Goal: Task Accomplishment & Management: Complete application form

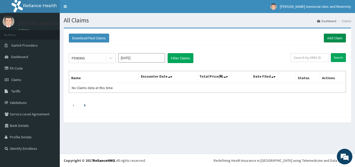
click at [333, 36] on link "Add Claim" at bounding box center [335, 38] width 22 height 9
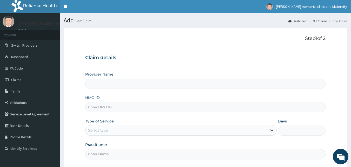
click at [129, 106] on input "HMO ID" at bounding box center [205, 107] width 241 height 10
type input "HAI/10012/H"
click at [134, 131] on div "Select type" at bounding box center [177, 130] width 182 height 8
click at [288, 130] on input "Days" at bounding box center [302, 130] width 48 height 10
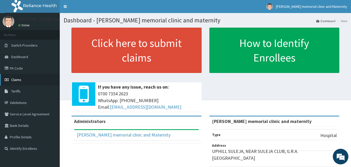
click at [49, 81] on link "Claims" at bounding box center [30, 79] width 60 height 11
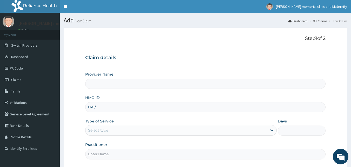
type input "[PERSON_NAME] memorial clinic and maternity"
type input "HAI/10012/H"
click at [141, 131] on div "Select type" at bounding box center [177, 130] width 182 height 8
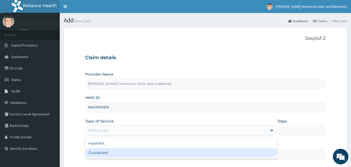
click at [129, 151] on div "Outpatient" at bounding box center [181, 152] width 192 height 9
type input "1"
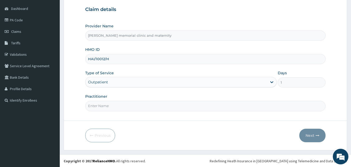
scroll to position [49, 0]
click at [149, 107] on input "Practitioner" at bounding box center [205, 105] width 241 height 10
type input "DR MAHMOUD"
click at [319, 135] on icon "button" at bounding box center [318, 135] width 4 height 4
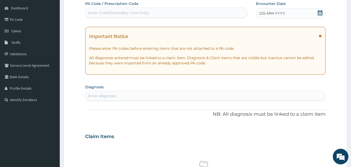
click at [323, 11] on icon at bounding box center [320, 12] width 5 height 5
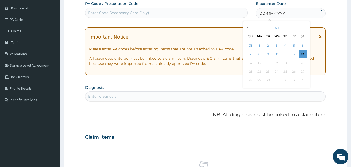
click at [247, 27] on button "Previous Month" at bounding box center [247, 28] width 3 height 3
click at [301, 80] on div "30" at bounding box center [303, 80] width 8 height 8
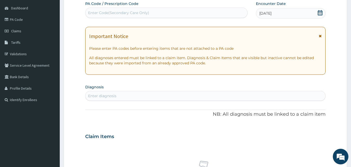
scroll to position [75, 0]
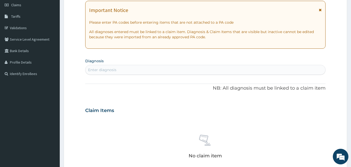
click at [251, 71] on div "Enter diagnosis" at bounding box center [206, 70] width 240 height 8
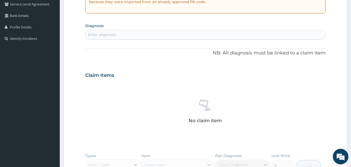
scroll to position [101, 0]
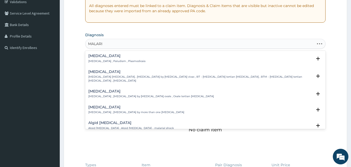
type input "MALAR"
click at [195, 60] on div "Malaria Malaria , Paludism , Plasmodiosis" at bounding box center [205, 58] width 235 height 9
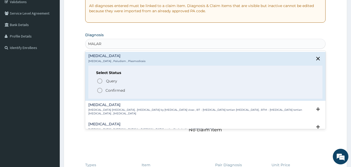
click at [126, 90] on span "Confirmed" at bounding box center [206, 90] width 218 height 6
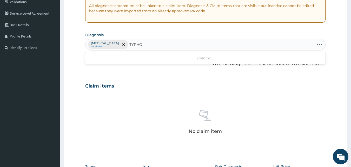
type input "TYPHOID"
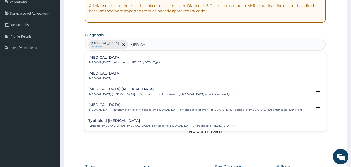
click at [168, 58] on div "Typhoid fever Typhoid fever , Infection by Salmonella Typhi" at bounding box center [205, 59] width 235 height 9
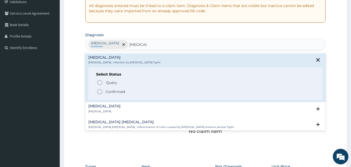
click at [132, 93] on span "Confirmed" at bounding box center [206, 91] width 218 height 6
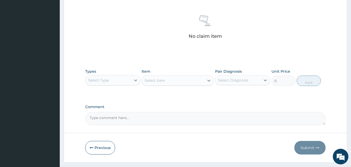
scroll to position [205, 0]
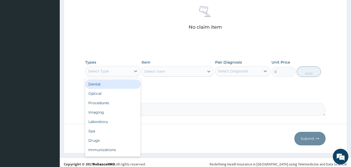
click at [128, 72] on div "Select Type" at bounding box center [108, 71] width 45 height 8
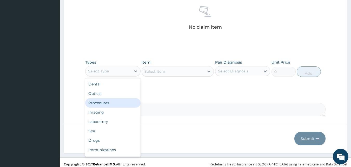
click at [106, 103] on div "Procedures" at bounding box center [112, 102] width 55 height 9
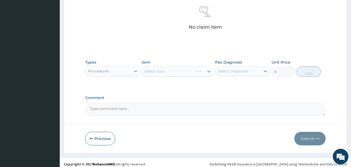
click at [153, 71] on div "Select Item" at bounding box center [178, 71] width 72 height 10
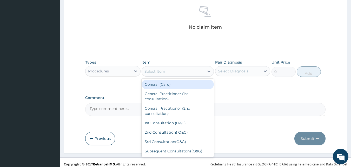
click at [147, 73] on div "Select Item" at bounding box center [155, 71] width 21 height 5
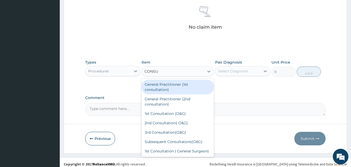
type input "CONSUL"
click at [165, 88] on div "General Practitioner (1st consultation)" at bounding box center [178, 87] width 72 height 15
type input "1500"
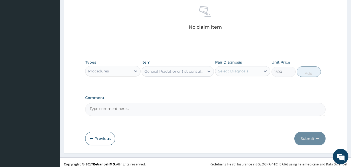
click at [241, 72] on div "Select Diagnosis" at bounding box center [233, 70] width 30 height 5
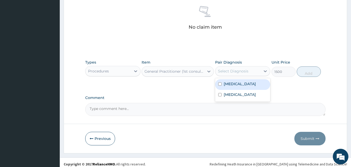
click at [224, 82] on label "Malaria" at bounding box center [240, 83] width 32 height 5
checkbox input "true"
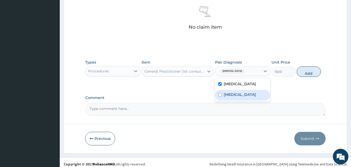
click at [228, 91] on div "[MEDICAL_DATA]" at bounding box center [242, 95] width 55 height 11
checkbox input "true"
click at [314, 73] on button "Add" at bounding box center [309, 71] width 24 height 10
type input "0"
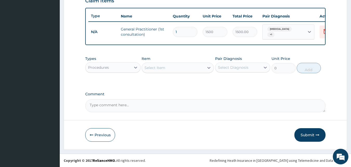
scroll to position [187, 0]
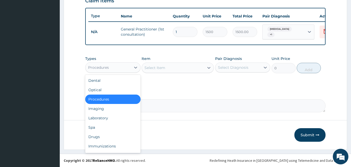
click at [114, 67] on div "Procedures" at bounding box center [108, 67] width 45 height 8
click at [100, 116] on div "Laboratory" at bounding box center [112, 117] width 55 height 9
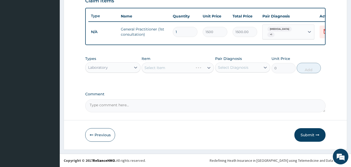
click at [149, 68] on div "Select Item" at bounding box center [178, 67] width 72 height 10
click at [144, 67] on div "Select Item" at bounding box center [178, 67] width 72 height 10
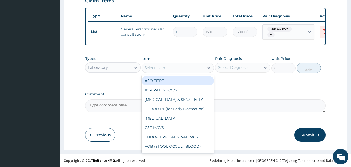
click at [146, 67] on div "Select Item" at bounding box center [155, 67] width 21 height 5
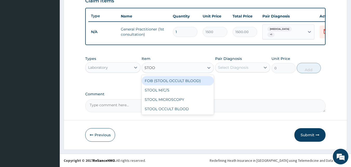
type input "STOOL"
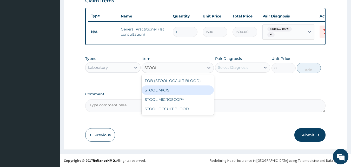
click at [165, 90] on div "STOOL M/C/S" at bounding box center [178, 89] width 72 height 9
type input "640"
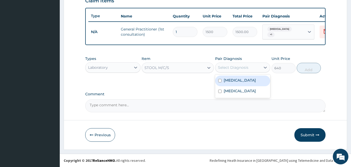
click at [235, 68] on div "Select Diagnosis" at bounding box center [233, 67] width 30 height 5
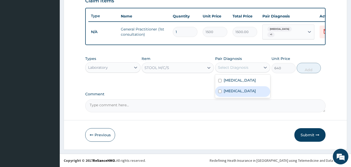
click at [226, 90] on label "Typhoid fever" at bounding box center [240, 90] width 32 height 5
checkbox input "true"
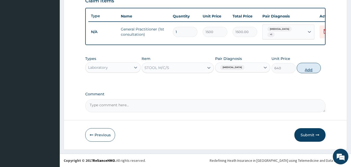
click at [306, 67] on button "Add" at bounding box center [309, 68] width 24 height 10
type input "0"
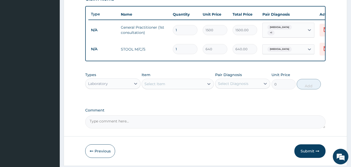
click at [153, 84] on div "Select Item" at bounding box center [155, 83] width 21 height 5
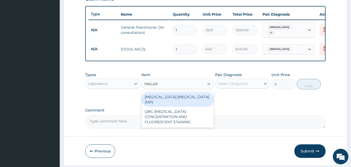
type input "MALARI"
click at [153, 99] on div "MALARIA PARASITE (MP)" at bounding box center [178, 99] width 72 height 15
type input "560"
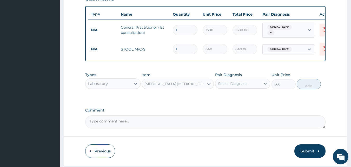
click at [226, 85] on div "Select Diagnosis" at bounding box center [233, 83] width 30 height 5
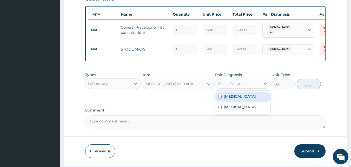
click at [228, 97] on label "Malaria" at bounding box center [240, 96] width 32 height 5
checkbox input "true"
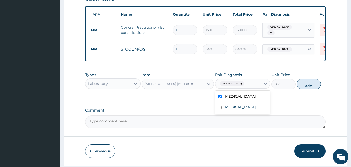
click at [305, 83] on button "Add" at bounding box center [309, 84] width 24 height 10
type input "0"
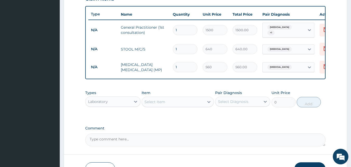
click at [118, 102] on div "Laboratory" at bounding box center [108, 101] width 45 height 8
click at [229, 104] on div "Select Diagnosis" at bounding box center [233, 101] width 30 height 5
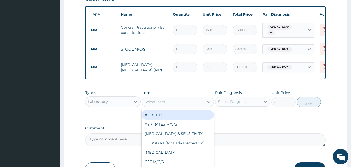
click at [173, 105] on div "Select Item" at bounding box center [173, 101] width 62 height 8
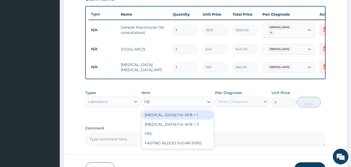
type input "FBC"
click at [166, 117] on div "FBC" at bounding box center [178, 114] width 72 height 9
type input "1600"
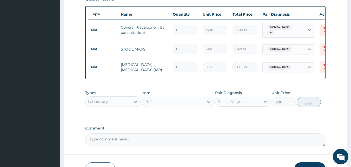
click at [228, 103] on div "Select Diagnosis" at bounding box center [233, 101] width 30 height 5
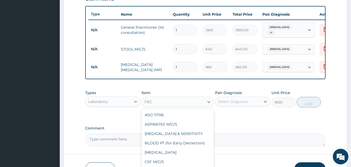
click at [178, 102] on div "FBC" at bounding box center [173, 101] width 62 height 8
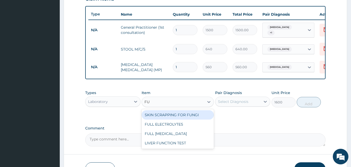
scroll to position [0, 0]
type input "FULL"
click at [179, 116] on div "FULL ELECTROLYTES" at bounding box center [178, 114] width 72 height 9
type input "2400"
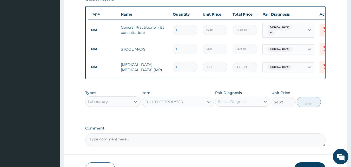
click at [171, 106] on div "FULL ELECTROLYTES" at bounding box center [173, 101] width 62 height 8
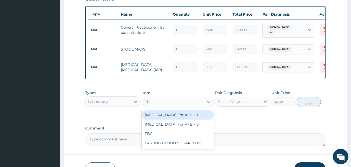
type input "FBC"
click at [178, 115] on div "FBC" at bounding box center [178, 114] width 72 height 9
type input "1600"
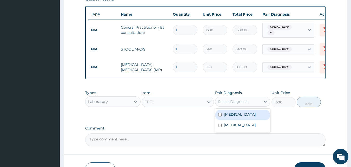
click at [232, 102] on div "Select Diagnosis" at bounding box center [233, 101] width 30 height 5
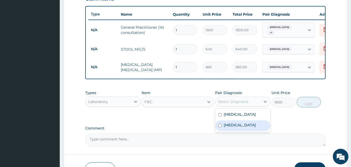
click at [221, 127] on input "checkbox" at bounding box center [219, 124] width 3 height 3
checkbox input "true"
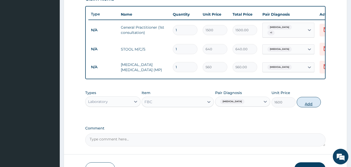
click at [302, 106] on button "Add" at bounding box center [309, 102] width 24 height 10
type input "0"
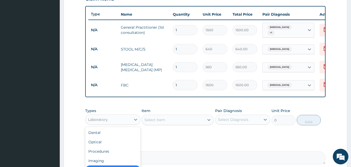
click at [118, 122] on div "Laboratory" at bounding box center [108, 119] width 45 height 8
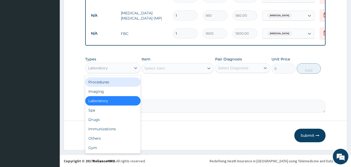
scroll to position [239, 0]
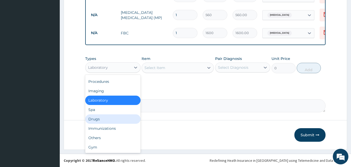
click at [96, 122] on div "Drugs" at bounding box center [112, 118] width 55 height 9
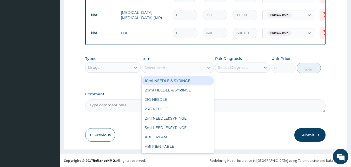
click at [147, 70] on div "Select Item" at bounding box center [155, 67] width 21 height 5
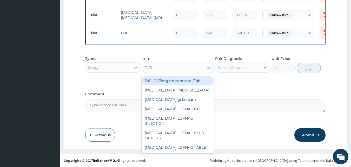
type input "DICLO"
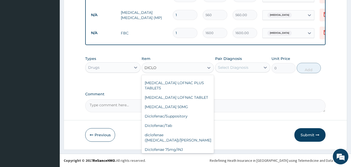
scroll to position [52, 0]
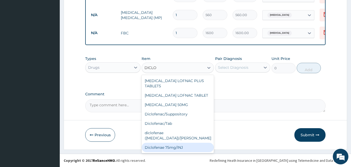
click at [161, 142] on div "Diclofenae 75mg/INJ" at bounding box center [178, 146] width 72 height 9
type input "39.38"
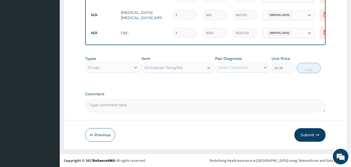
click at [224, 70] on div "Select Diagnosis" at bounding box center [233, 67] width 30 height 5
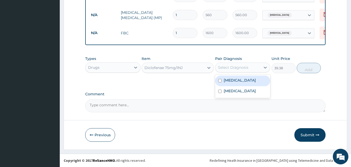
click at [228, 80] on label "Malaria" at bounding box center [240, 79] width 32 height 5
checkbox input "true"
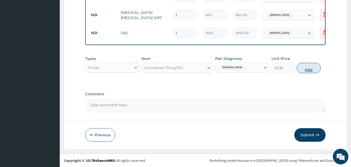
click at [314, 71] on button "Add" at bounding box center [309, 68] width 24 height 10
type input "0"
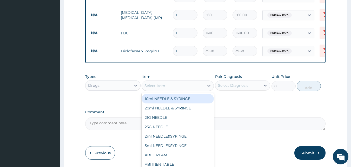
click at [162, 88] on div "Select Item" at bounding box center [155, 85] width 21 height 5
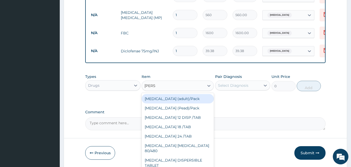
type input "COART"
click at [158, 101] on div "Coartem (adult)/Pack" at bounding box center [178, 98] width 72 height 9
type input "682.5"
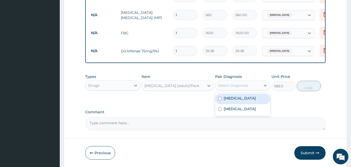
click at [234, 87] on div "Select Diagnosis" at bounding box center [233, 85] width 30 height 5
click at [231, 103] on div "Malaria" at bounding box center [242, 98] width 55 height 11
checkbox input "true"
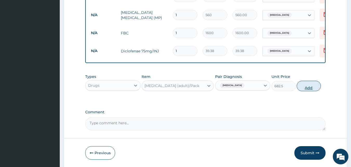
click at [306, 87] on button "Add" at bounding box center [309, 86] width 24 height 10
type input "0"
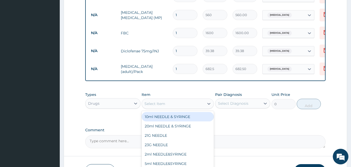
click at [159, 108] on div "Select Item" at bounding box center [173, 103] width 62 height 8
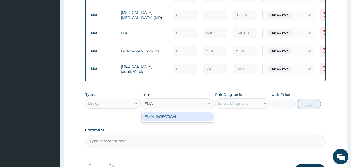
type input "EMAL"
click at [161, 117] on div "EMAL INJECTION" at bounding box center [178, 116] width 72 height 9
type input "708.75"
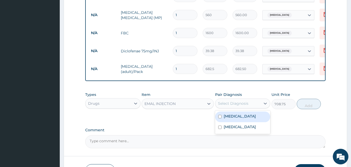
click at [242, 105] on div "Select Diagnosis" at bounding box center [233, 103] width 30 height 5
click at [232, 117] on label "Malaria" at bounding box center [240, 115] width 32 height 5
checkbox input "true"
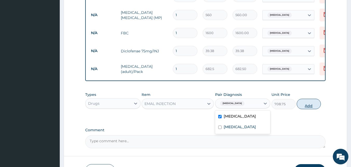
click at [312, 105] on button "Add" at bounding box center [309, 104] width 24 height 10
type input "0"
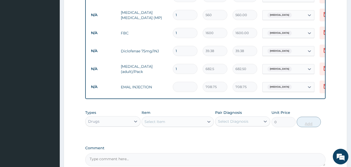
type input "0.00"
type input "3"
type input "2126.25"
type input "3"
click at [173, 125] on div "Select Item" at bounding box center [173, 121] width 62 height 8
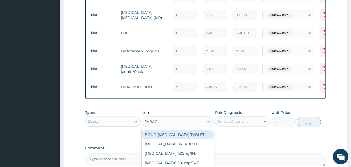
type input "PARACE"
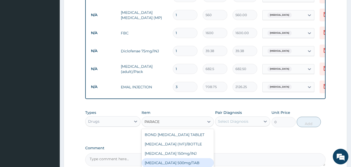
click at [182, 164] on div "PARACETAMOL 500mg/TAB" at bounding box center [178, 162] width 72 height 9
type input "5.25"
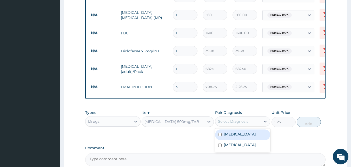
click at [241, 125] on div "Select Diagnosis" at bounding box center [238, 121] width 45 height 8
click at [233, 136] on label "Malaria" at bounding box center [240, 133] width 32 height 5
checkbox input "true"
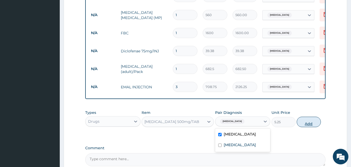
click at [308, 122] on button "Add" at bounding box center [309, 121] width 24 height 10
type input "0"
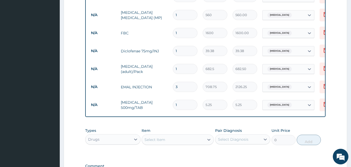
type input "18"
type input "94.50"
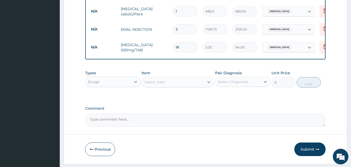
scroll to position [313, 0]
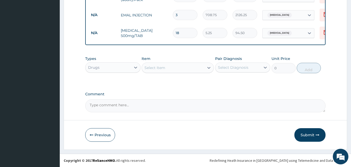
type input "18"
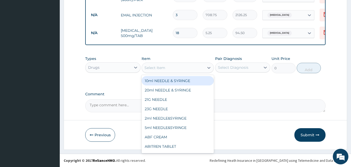
click at [183, 67] on div "Select Item" at bounding box center [173, 67] width 62 height 8
type input "AMOX"
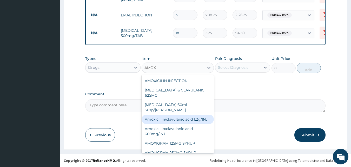
scroll to position [26, 0]
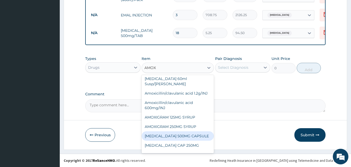
click at [183, 138] on div "AMOXIL 500MG CAPSULE" at bounding box center [178, 135] width 72 height 9
type input "63"
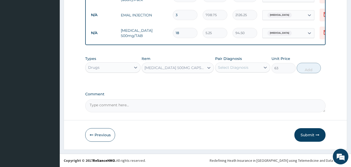
click at [226, 69] on div "Select Diagnosis" at bounding box center [233, 67] width 30 height 5
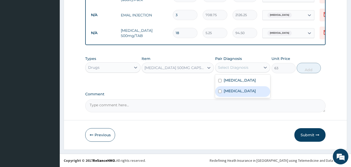
click at [227, 91] on label "Typhoid fever" at bounding box center [240, 90] width 32 height 5
checkbox input "true"
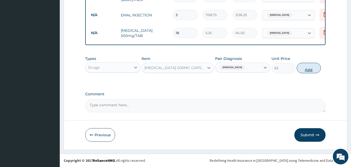
click at [309, 71] on button "Add" at bounding box center [309, 68] width 24 height 10
type input "0"
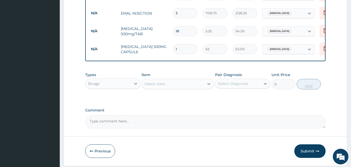
type input "10"
type input "630.00"
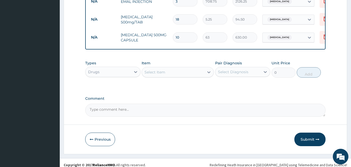
scroll to position [331, 0]
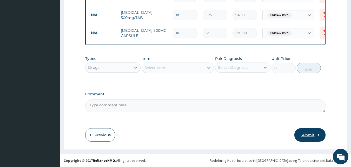
type input "10"
click at [305, 136] on button "Submit" at bounding box center [310, 135] width 31 height 14
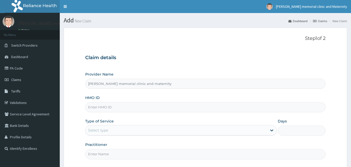
click at [204, 106] on input "HMO ID" at bounding box center [205, 107] width 241 height 10
type input "SLT/10150/B"
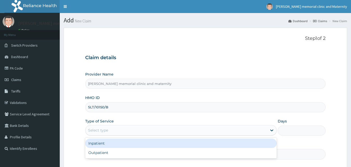
click at [133, 127] on div "Select type" at bounding box center [177, 130] width 182 height 8
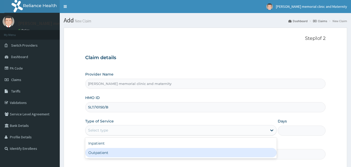
click at [124, 154] on div "Outpatient" at bounding box center [181, 152] width 192 height 9
type input "1"
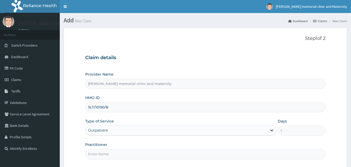
click at [127, 153] on input "Practitioner" at bounding box center [205, 154] width 241 height 10
type input "DR CHARLES"
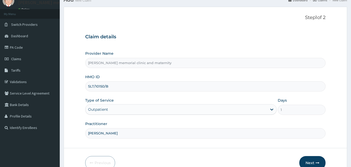
scroll to position [49, 0]
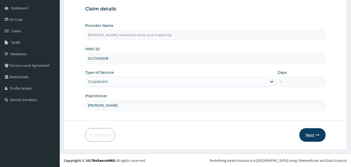
click at [319, 138] on button "Next" at bounding box center [313, 135] width 26 height 14
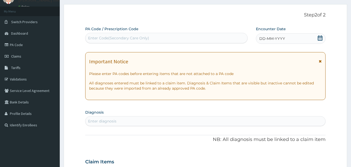
scroll to position [0, 0]
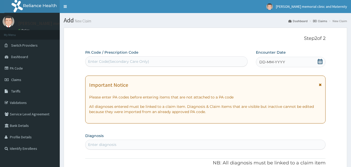
click at [294, 62] on div "DD-MM-YYYY" at bounding box center [291, 62] width 70 height 10
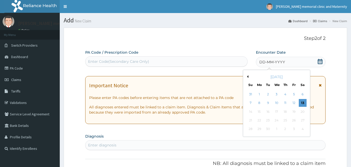
click at [249, 77] on div "September 2025" at bounding box center [276, 76] width 63 height 5
click at [248, 76] on button "Previous Month" at bounding box center [247, 76] width 3 height 3
click at [260, 101] on div "4" at bounding box center [260, 103] width 8 height 8
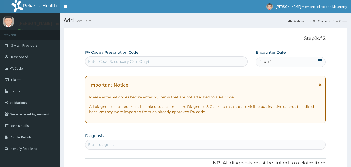
click at [125, 143] on div "Enter diagnosis" at bounding box center [206, 144] width 240 height 8
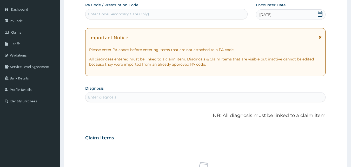
scroll to position [52, 0]
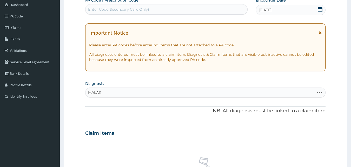
type input "MALARI"
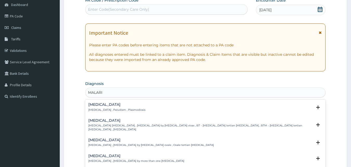
click at [127, 109] on p "Malaria , Paludism , Plasmodiosis" at bounding box center [116, 110] width 57 height 4
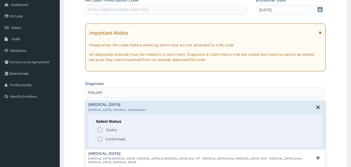
click at [117, 142] on span "Confirmed" at bounding box center [206, 139] width 218 height 6
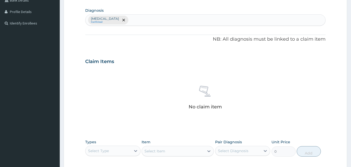
scroll to position [130, 0]
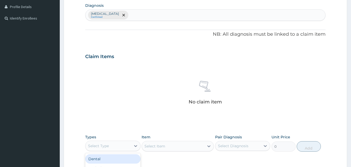
click at [116, 146] on div "Select Type" at bounding box center [108, 145] width 45 height 8
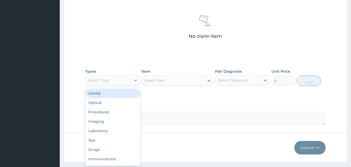
scroll to position [208, 0]
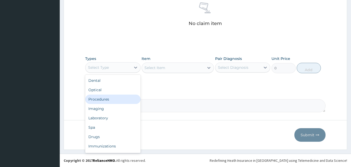
click at [118, 101] on div "Procedures" at bounding box center [112, 98] width 55 height 9
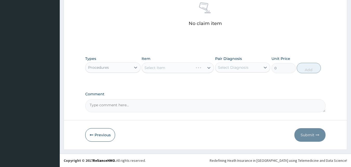
click at [162, 67] on div "Select Item" at bounding box center [178, 67] width 72 height 10
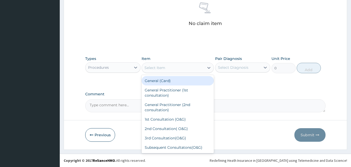
click at [153, 68] on div "Select Item" at bounding box center [155, 67] width 21 height 5
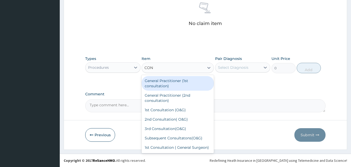
type input "CONS"
click at [153, 85] on div "General Practitioner (1st consultation)" at bounding box center [178, 83] width 72 height 15
type input "1500"
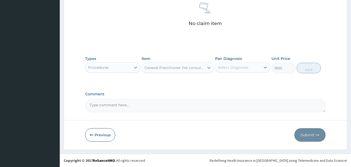
click at [231, 69] on div "Select Diagnosis" at bounding box center [233, 67] width 30 height 5
click at [232, 77] on label "Malaria" at bounding box center [240, 79] width 32 height 5
checkbox input "true"
click at [313, 69] on button "Add" at bounding box center [309, 68] width 24 height 10
type input "0"
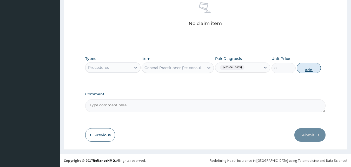
scroll to position [187, 0]
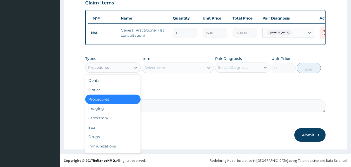
click at [115, 65] on div "Procedures" at bounding box center [108, 67] width 45 height 8
click at [112, 114] on div "Laboratory" at bounding box center [112, 117] width 55 height 9
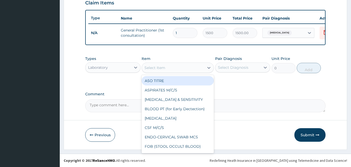
click at [148, 66] on div "Select Item" at bounding box center [155, 67] width 21 height 5
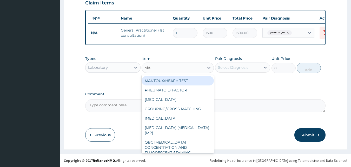
type input "MAL"
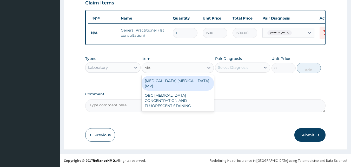
click at [152, 79] on div "MALARIA PARASITE (MP)" at bounding box center [178, 83] width 72 height 15
type input "560"
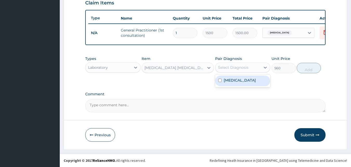
click at [220, 67] on div "Select Diagnosis" at bounding box center [233, 67] width 30 height 5
click at [225, 79] on label "Malaria" at bounding box center [240, 79] width 32 height 5
checkbox input "true"
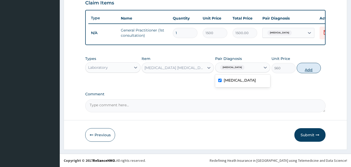
click at [307, 70] on button "Add" at bounding box center [309, 68] width 24 height 10
type input "0"
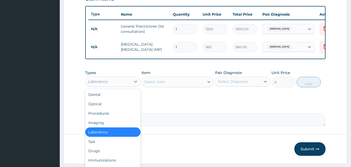
click at [119, 83] on div "Laboratory" at bounding box center [108, 81] width 45 height 8
click at [102, 151] on div "Drugs" at bounding box center [112, 150] width 55 height 9
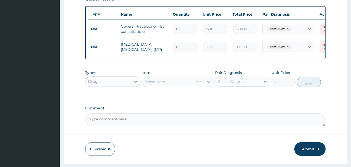
scroll to position [205, 0]
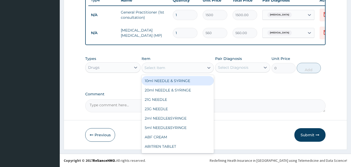
click at [153, 70] on div "Select Item" at bounding box center [173, 67] width 62 height 8
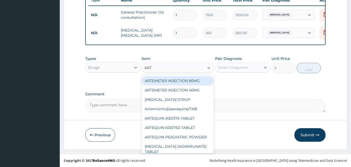
type input "ARTE"
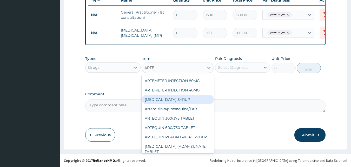
click at [182, 100] on div "ARTEMETHER SYRUP" at bounding box center [178, 99] width 72 height 9
type input "420"
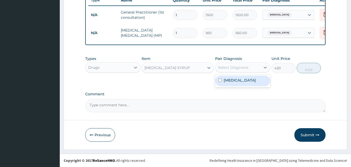
click at [236, 68] on div "Select Diagnosis" at bounding box center [233, 67] width 30 height 5
click at [229, 79] on label "Malaria" at bounding box center [240, 79] width 32 height 5
checkbox input "true"
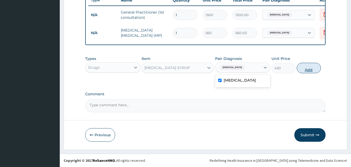
click at [310, 68] on button "Add" at bounding box center [309, 68] width 24 height 10
type input "0"
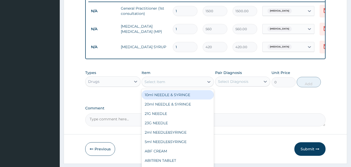
click at [158, 84] on div "Select Item" at bounding box center [155, 81] width 21 height 5
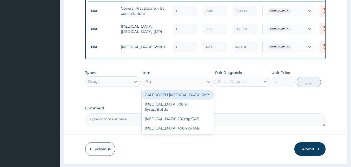
type input "IBUP"
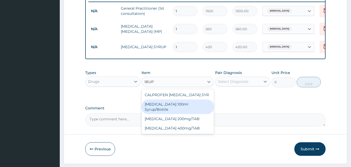
click at [167, 107] on div "Ibuprofen 100ml Syrup/Bottle" at bounding box center [178, 106] width 72 height 15
type input "187.95"
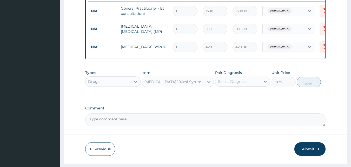
click at [232, 84] on div "Select Diagnosis" at bounding box center [233, 81] width 30 height 5
click at [231, 97] on label "Malaria" at bounding box center [240, 94] width 32 height 5
checkbox input "true"
click at [302, 87] on button "Add" at bounding box center [309, 82] width 24 height 10
type input "0"
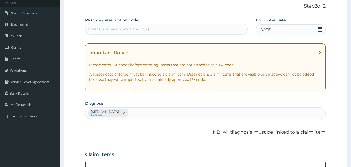
scroll to position [23, 0]
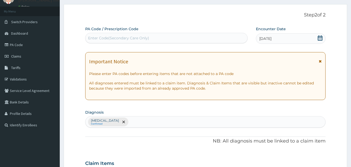
click at [186, 121] on div "Malaria Confirmed" at bounding box center [206, 121] width 240 height 11
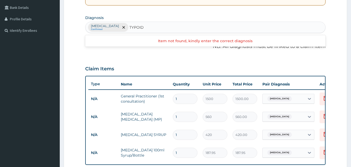
scroll to position [49, 0]
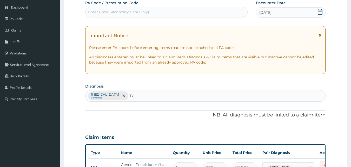
type input "T"
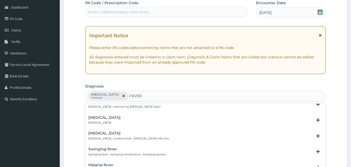
scroll to position [702, 0]
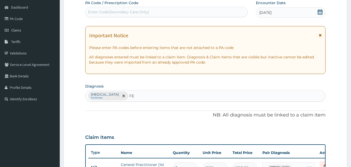
type input "F"
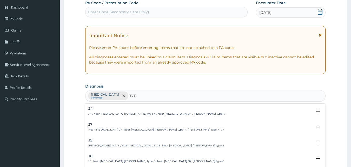
type input "TYPH"
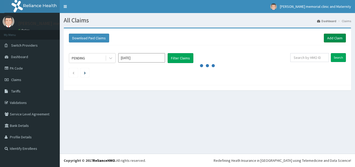
click at [341, 40] on link "Add Claim" at bounding box center [335, 38] width 22 height 9
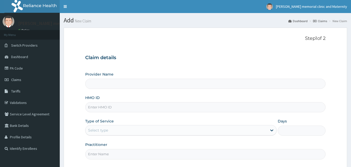
type input "[PERSON_NAME] memorial clinic and maternity"
click at [177, 108] on input "HMO ID" at bounding box center [205, 107] width 241 height 10
type input "SLT/10150/B"
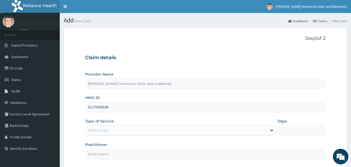
click at [140, 132] on div "Select type" at bounding box center [177, 130] width 182 height 8
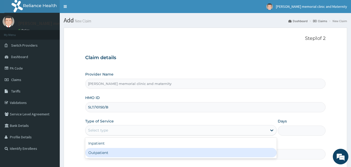
click at [124, 149] on div "Outpatient" at bounding box center [181, 152] width 192 height 9
type input "1"
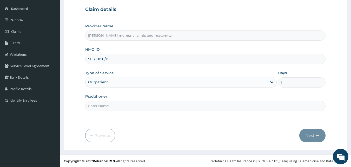
scroll to position [49, 0]
click at [156, 107] on input "Practitioner" at bounding box center [205, 105] width 241 height 10
type input "DR CHARLES"
click at [312, 133] on button "Next" at bounding box center [313, 135] width 26 height 14
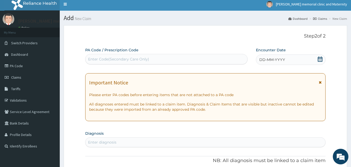
scroll to position [0, 0]
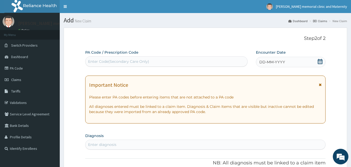
click at [270, 63] on span "DD-MM-YYYY" at bounding box center [272, 61] width 26 height 5
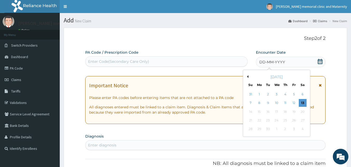
click at [248, 77] on button "Previous Month" at bounding box center [247, 76] width 3 height 3
click at [256, 101] on div "4" at bounding box center [260, 103] width 8 height 8
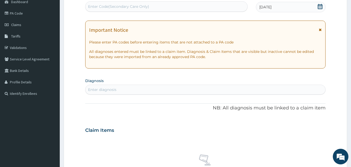
scroll to position [78, 0]
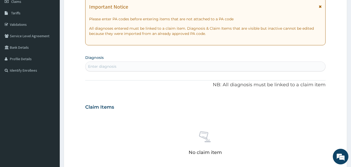
click at [214, 65] on div "Enter diagnosis" at bounding box center [206, 66] width 240 height 8
click at [202, 65] on div "Enter diagnosis" at bounding box center [206, 66] width 240 height 8
type input "MALARIA"
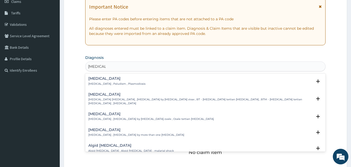
click at [146, 84] on div "Malaria Malaria , Paludism , Plasmodiosis" at bounding box center [205, 80] width 235 height 9
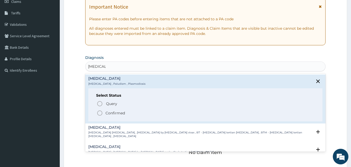
click at [120, 112] on p "Confirmed" at bounding box center [115, 112] width 19 height 5
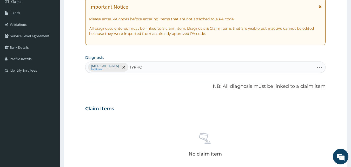
type input "TYPHOID"
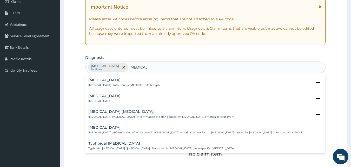
click at [145, 81] on h4 "Typhoid fever" at bounding box center [124, 80] width 72 height 4
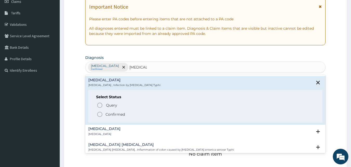
click at [131, 116] on span "Confirmed" at bounding box center [206, 114] width 218 height 6
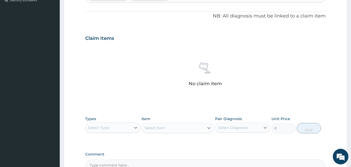
scroll to position [182, 0]
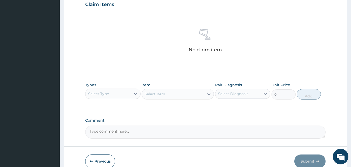
click at [128, 93] on div "Select Type" at bounding box center [108, 93] width 45 height 8
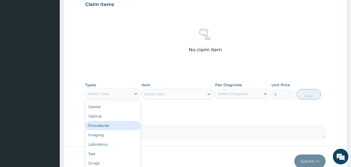
click at [116, 123] on div "Procedures" at bounding box center [112, 125] width 55 height 9
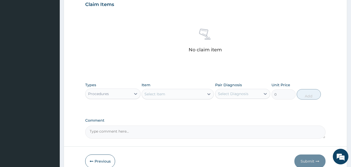
click at [162, 94] on div "Select Item" at bounding box center [155, 93] width 21 height 5
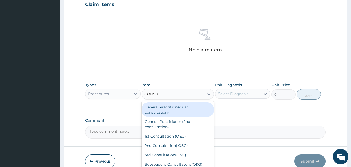
type input "CONSUL"
click at [159, 110] on div "General Practitioner (1st consultation)" at bounding box center [178, 109] width 72 height 15
type input "1500"
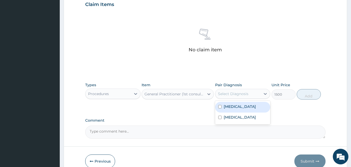
click at [245, 96] on div "Select Diagnosis" at bounding box center [238, 93] width 45 height 8
click at [232, 106] on label "Malaria" at bounding box center [240, 106] width 32 height 5
checkbox input "true"
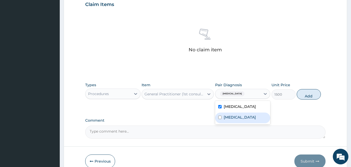
click at [226, 114] on label "Typhoid fever" at bounding box center [240, 116] width 32 height 5
checkbox input "true"
click at [311, 96] on button "Add" at bounding box center [309, 94] width 24 height 10
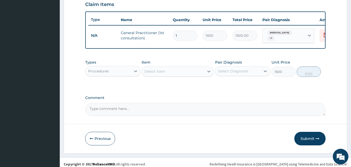
type input "0"
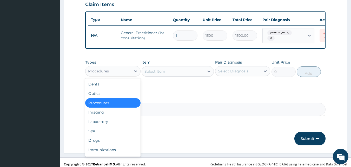
click at [121, 73] on div "Procedures" at bounding box center [108, 71] width 45 height 8
click at [107, 122] on div "Laboratory" at bounding box center [112, 121] width 55 height 9
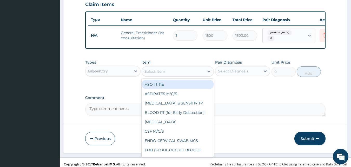
click at [151, 74] on div "Select Item" at bounding box center [155, 71] width 21 height 5
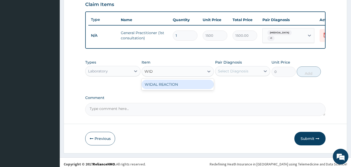
type input "WIDA"
click at [153, 86] on div "WIDAL REACTION" at bounding box center [178, 84] width 72 height 9
type input "800"
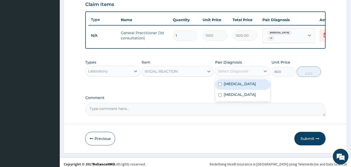
click at [245, 71] on div "Select Diagnosis" at bounding box center [233, 70] width 30 height 5
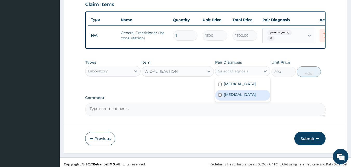
click at [231, 97] on label "Typhoid fever" at bounding box center [240, 94] width 32 height 5
checkbox input "true"
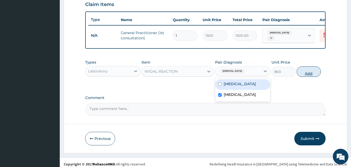
click at [306, 73] on button "Add" at bounding box center [309, 71] width 24 height 10
type input "0"
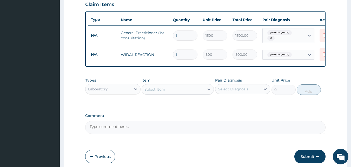
click at [165, 89] on div "Select Item" at bounding box center [155, 89] width 21 height 5
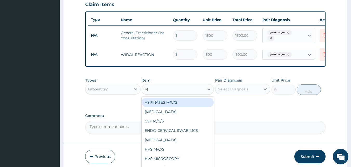
type input "MP"
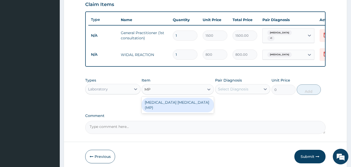
click at [170, 103] on div "MALARIA PARASITE (MP)" at bounding box center [178, 104] width 72 height 15
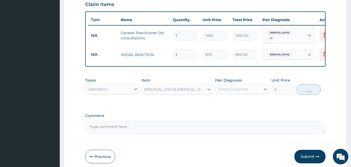
type input "560"
click at [238, 88] on div "Select Diagnosis" at bounding box center [233, 88] width 30 height 5
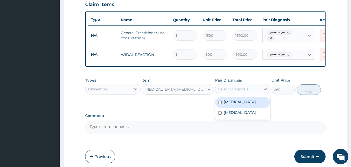
click at [232, 104] on label "Malaria" at bounding box center [240, 101] width 32 height 5
checkbox input "true"
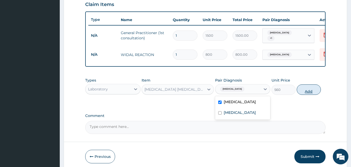
click at [302, 90] on button "Add" at bounding box center [309, 89] width 24 height 10
type input "0"
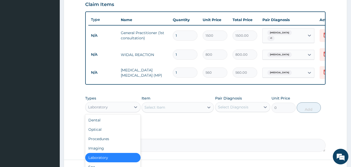
click at [112, 109] on div "Laboratory" at bounding box center [108, 107] width 45 height 8
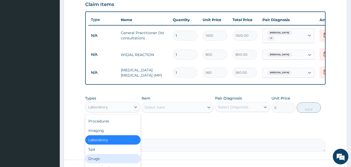
click at [95, 160] on div "Drugs" at bounding box center [112, 158] width 55 height 9
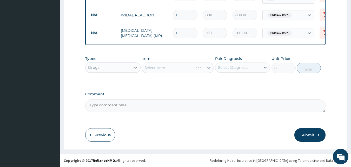
scroll to position [223, 0]
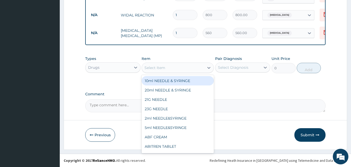
click at [152, 66] on div "Select Item" at bounding box center [155, 67] width 21 height 5
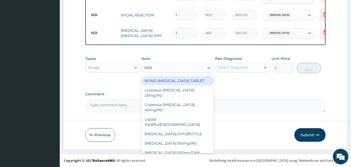
type input "PARA"
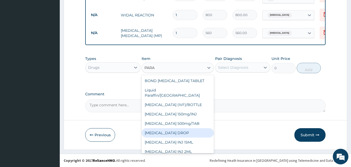
scroll to position [26, 0]
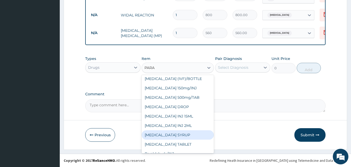
click at [174, 131] on div "PARACETAMOL SYRUP" at bounding box center [178, 134] width 72 height 9
type input "131.25"
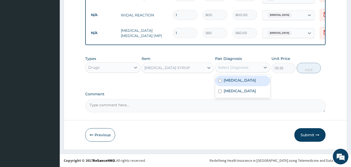
click at [227, 68] on div "Select Diagnosis" at bounding box center [233, 67] width 30 height 5
click at [232, 81] on label "Malaria" at bounding box center [240, 79] width 32 height 5
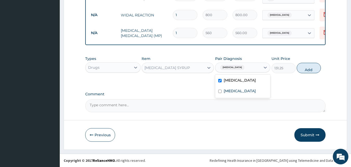
checkbox input "true"
click at [314, 69] on button "Add" at bounding box center [309, 68] width 24 height 10
type input "0"
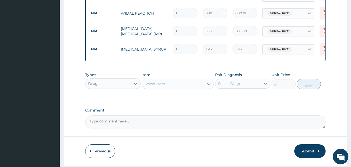
click at [170, 84] on div "Select Item" at bounding box center [173, 84] width 62 height 8
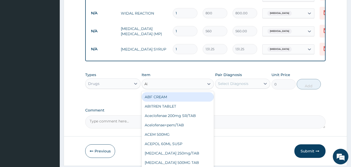
type input "ART"
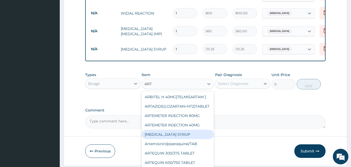
click at [169, 138] on div "ARTEMETHER SYRUP" at bounding box center [178, 133] width 72 height 9
type input "420"
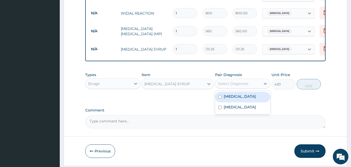
click at [244, 84] on div "Select Diagnosis" at bounding box center [233, 83] width 30 height 5
click at [233, 99] on label "[MEDICAL_DATA]" at bounding box center [240, 96] width 32 height 5
checkbox input "true"
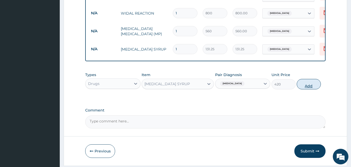
click at [310, 85] on button "Add" at bounding box center [309, 84] width 24 height 10
type input "0"
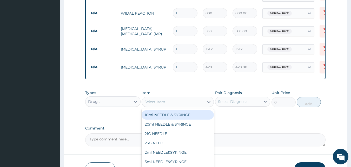
click at [154, 102] on div "Select Item" at bounding box center [155, 101] width 21 height 5
type input "I"
type input "AMOX"
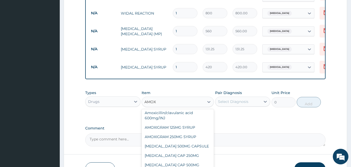
scroll to position [52, 0]
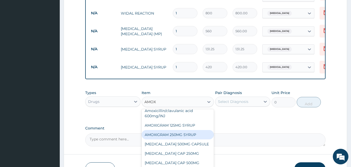
click at [176, 136] on div "AMOXIGRAM 250MG SYRUP" at bounding box center [178, 134] width 72 height 9
type input "225.75"
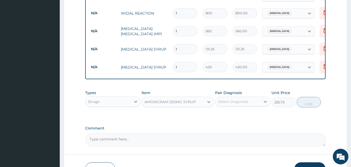
click at [242, 100] on div "Select Diagnosis" at bounding box center [238, 101] width 45 height 8
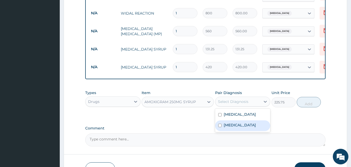
click at [224, 126] on label "[MEDICAL_DATA]" at bounding box center [240, 124] width 32 height 5
checkbox input "true"
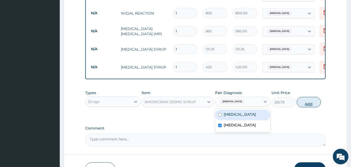
click at [304, 107] on button "Add" at bounding box center [309, 102] width 24 height 10
type input "0"
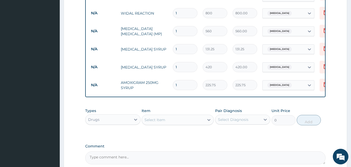
click at [181, 123] on div "Select Item" at bounding box center [173, 119] width 62 height 8
click at [105, 121] on div "Drugs" at bounding box center [108, 119] width 45 height 8
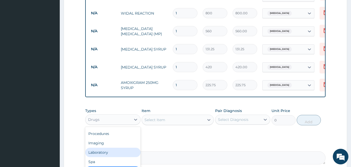
click at [107, 151] on div "Laboratory" at bounding box center [112, 151] width 55 height 9
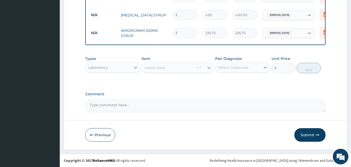
scroll to position [277, 0]
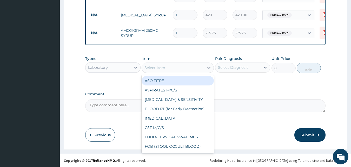
click at [158, 69] on div "Select Item" at bounding box center [155, 67] width 21 height 5
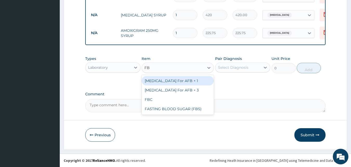
type input "FBC"
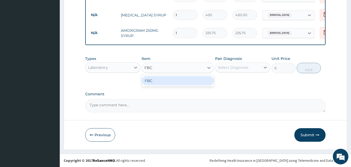
click at [161, 83] on div "FBC" at bounding box center [178, 80] width 72 height 9
type input "1600"
click at [237, 71] on div "Select Diagnosis" at bounding box center [238, 67] width 45 height 8
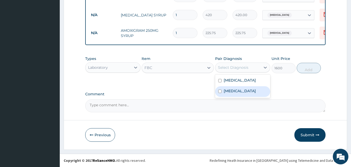
click at [230, 93] on label "Typhoid fever" at bounding box center [240, 90] width 32 height 5
checkbox input "true"
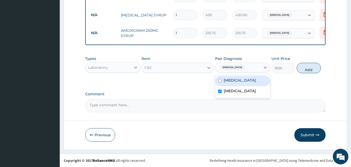
click at [297, 68] on div "Types Laboratory Item FBC Pair Diagnosis option Typhoid fever, selected. option…" at bounding box center [205, 64] width 241 height 22
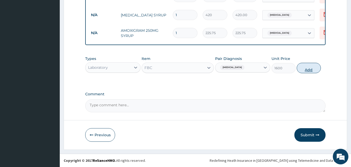
click at [316, 67] on button "Add" at bounding box center [309, 68] width 24 height 10
type input "0"
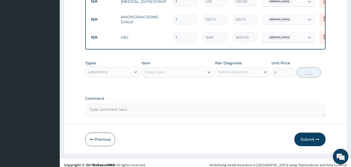
scroll to position [295, 0]
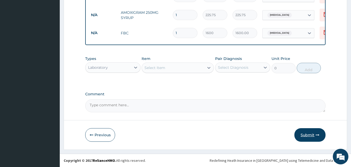
click at [305, 133] on button "Submit" at bounding box center [310, 135] width 31 height 14
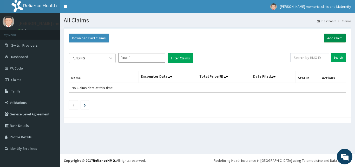
click at [337, 36] on link "Add Claim" at bounding box center [335, 38] width 22 height 9
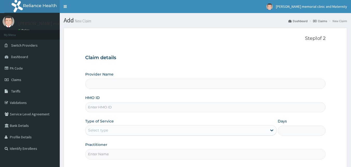
click at [133, 108] on input "HMO ID" at bounding box center [205, 107] width 241 height 10
type input "SLT"
type input "suzan memorial clinic and maternity"
type input "SLT/10150/C"
click at [128, 131] on div "Select type" at bounding box center [177, 130] width 182 height 8
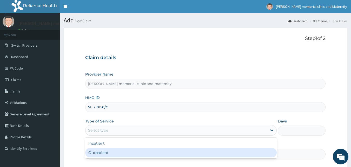
click at [122, 149] on div "Outpatient" at bounding box center [181, 152] width 192 height 9
type input "1"
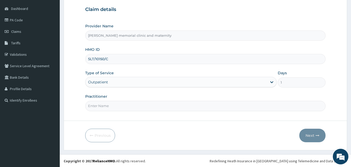
scroll to position [49, 0]
click at [140, 109] on input "Practitioner" at bounding box center [205, 105] width 241 height 10
type input "DR CHARLES"
click at [307, 134] on button "Next" at bounding box center [313, 135] width 26 height 14
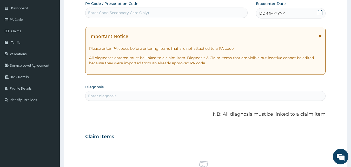
click at [266, 14] on span "DD-MM-YYYY" at bounding box center [272, 13] width 26 height 5
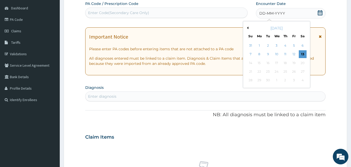
click at [247, 28] on button "Previous Month" at bounding box center [247, 28] width 3 height 3
click at [259, 55] on div "4" at bounding box center [260, 54] width 8 height 8
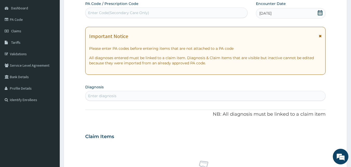
click at [159, 95] on div "Enter diagnosis" at bounding box center [206, 96] width 240 height 8
type input "MALARIA"
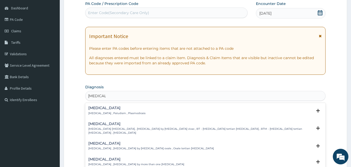
click at [136, 110] on div "Malaria Malaria , Paludism , Plasmodiosis" at bounding box center [205, 110] width 235 height 9
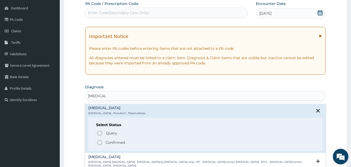
click at [126, 142] on span "Confirmed" at bounding box center [206, 142] width 218 height 6
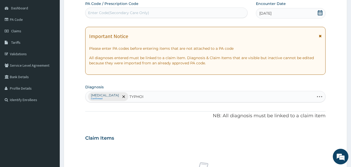
type input "TYPHOID"
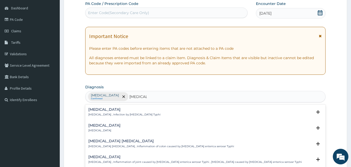
click at [133, 110] on h4 "Typhoid fever" at bounding box center [124, 109] width 72 height 4
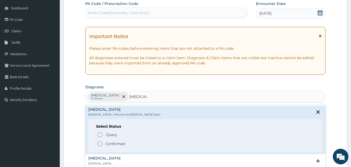
click at [126, 144] on span "Confirmed" at bounding box center [206, 143] width 218 height 6
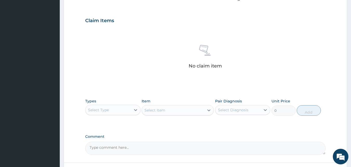
scroll to position [179, 0]
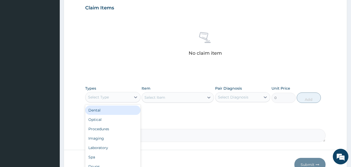
click at [118, 98] on div "Select Type" at bounding box center [108, 97] width 45 height 8
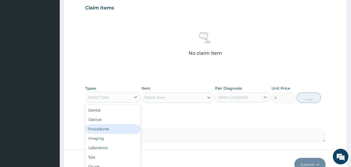
click at [108, 130] on div "Procedures" at bounding box center [112, 128] width 55 height 9
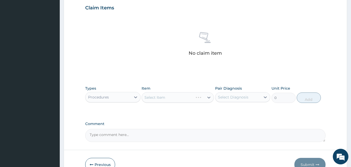
click at [155, 97] on div "Select Item" at bounding box center [178, 97] width 72 height 10
click at [146, 96] on div "Select Item" at bounding box center [178, 97] width 72 height 10
click at [144, 96] on div "Select Item" at bounding box center [178, 97] width 72 height 10
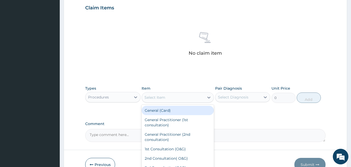
click at [144, 96] on div "Select Item" at bounding box center [173, 97] width 62 height 8
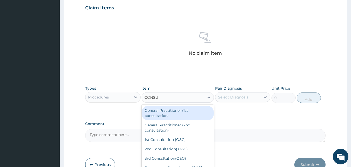
type input "CONSUL"
click at [155, 110] on div "General Practitioner (1st consultation)" at bounding box center [178, 113] width 72 height 15
type input "1500"
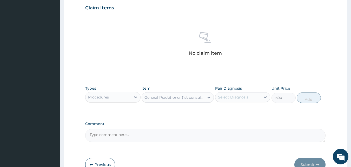
click at [226, 99] on div "Select Diagnosis" at bounding box center [233, 96] width 30 height 5
click at [225, 109] on label "Malaria" at bounding box center [240, 109] width 32 height 5
checkbox input "true"
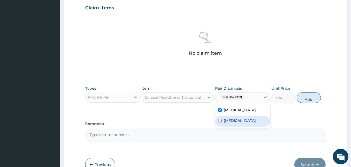
click at [226, 118] on label "Typhoid fever" at bounding box center [240, 120] width 32 height 5
checkbox input "true"
click at [313, 99] on button "Add" at bounding box center [309, 97] width 24 height 10
type input "0"
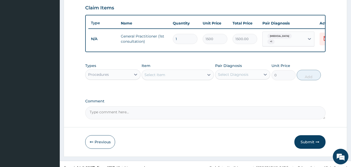
scroll to position [187, 0]
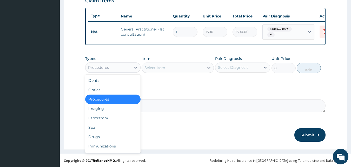
click at [126, 66] on div "Procedures" at bounding box center [108, 67] width 45 height 8
click at [104, 114] on div "Laboratory" at bounding box center [112, 117] width 55 height 9
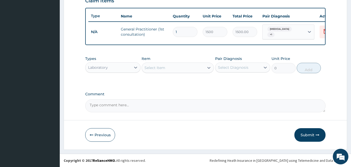
click at [144, 68] on div "Select Item" at bounding box center [173, 67] width 62 height 8
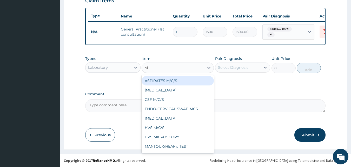
type input "MP"
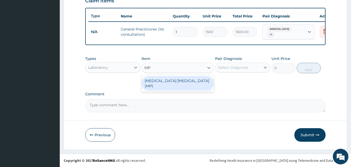
click at [149, 79] on div "MALARIA PARASITE (MP)" at bounding box center [178, 83] width 72 height 15
type input "560"
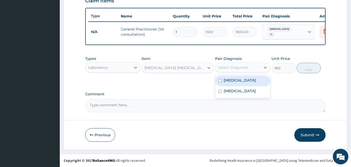
click at [223, 66] on div "Select Diagnosis" at bounding box center [233, 67] width 30 height 5
click at [224, 79] on label "Malaria" at bounding box center [240, 79] width 32 height 5
checkbox input "true"
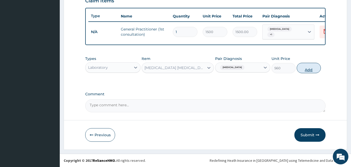
click at [305, 66] on button "Add" at bounding box center [309, 68] width 24 height 10
type input "0"
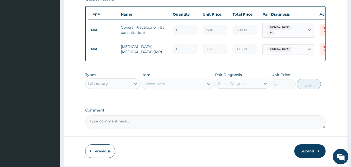
click at [149, 86] on div "Select Item" at bounding box center [155, 83] width 21 height 5
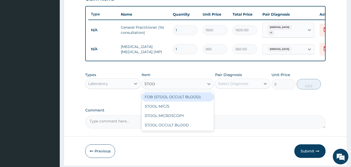
type input "STOOL"
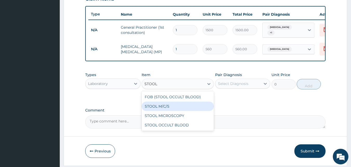
click at [151, 108] on div "STOOL M/C/S" at bounding box center [178, 105] width 72 height 9
type input "640"
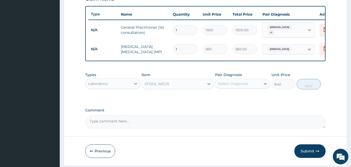
click at [221, 83] on div "Select Diagnosis" at bounding box center [233, 83] width 30 height 5
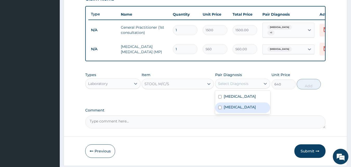
click at [225, 109] on label "Typhoid fever" at bounding box center [240, 106] width 32 height 5
checkbox input "true"
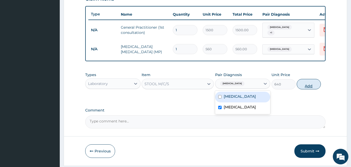
click at [312, 86] on button "Add" at bounding box center [309, 84] width 24 height 10
type input "0"
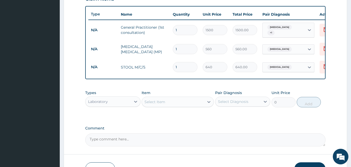
click at [156, 103] on div "Select Item" at bounding box center [155, 101] width 21 height 5
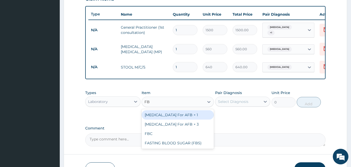
type input "FBC"
click at [157, 116] on div "FBC" at bounding box center [178, 114] width 72 height 9
type input "1600"
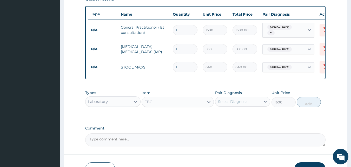
click at [226, 104] on div "Select Diagnosis" at bounding box center [233, 101] width 30 height 5
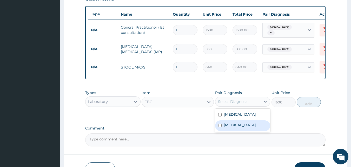
click at [223, 127] on div "Typhoid fever" at bounding box center [242, 125] width 55 height 11
checkbox input "true"
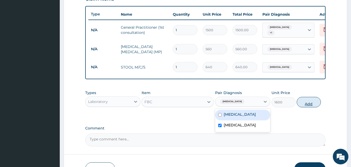
click at [316, 105] on button "Add" at bounding box center [309, 102] width 24 height 10
type input "0"
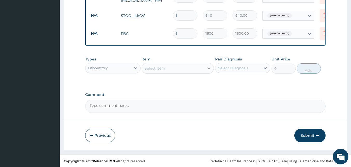
scroll to position [239, 0]
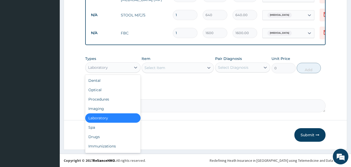
click at [116, 69] on div "Laboratory" at bounding box center [108, 67] width 45 height 8
click at [96, 138] on div "Drugs" at bounding box center [112, 136] width 55 height 9
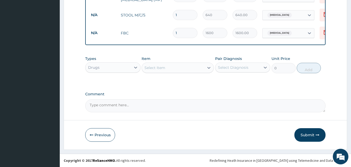
click at [152, 70] on div "Select Item" at bounding box center [155, 67] width 21 height 5
type input "EMAL"
click at [166, 84] on div "EMAL INJECTION" at bounding box center [178, 80] width 72 height 9
type input "708.75"
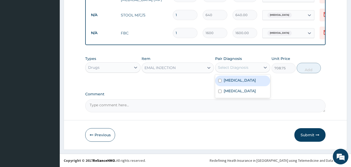
click at [231, 69] on div "Select Diagnosis" at bounding box center [233, 67] width 30 height 5
click at [229, 83] on label "Malaria" at bounding box center [240, 79] width 32 height 5
checkbox input "true"
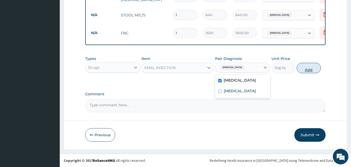
click at [310, 71] on button "Add" at bounding box center [309, 68] width 24 height 10
type input "0"
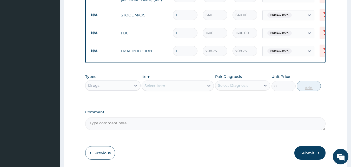
type input "0.00"
type input "3"
type input "2126.25"
type input "3"
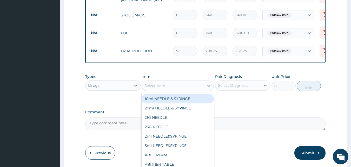
click at [180, 88] on div "Select Item" at bounding box center [173, 85] width 62 height 8
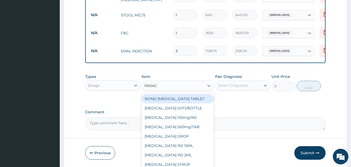
type input "PARACE"
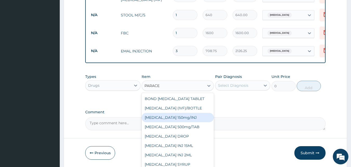
click at [183, 119] on div "Paracetamol 150mg/INJ" at bounding box center [178, 117] width 72 height 9
type input "31.5"
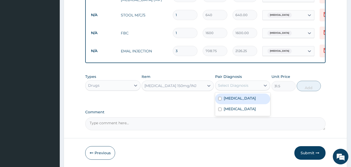
click at [231, 87] on div "Select Diagnosis" at bounding box center [233, 85] width 30 height 5
click at [225, 101] on label "Malaria" at bounding box center [240, 97] width 32 height 5
checkbox input "true"
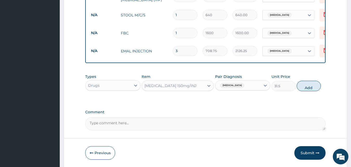
click at [306, 86] on button "Add" at bounding box center [309, 86] width 24 height 10
type input "0"
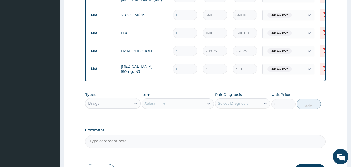
type input "0.00"
type input "4"
type input "126.00"
type input "4"
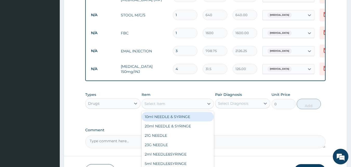
click at [181, 105] on div "Select Item" at bounding box center [173, 103] width 62 height 8
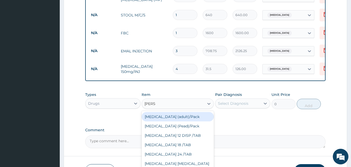
type input "COART"
click at [179, 116] on div "Coartem (adult)/Pack" at bounding box center [178, 116] width 72 height 9
type input "682.5"
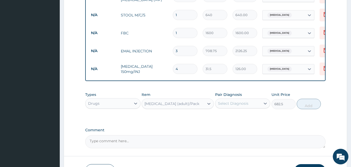
click at [219, 105] on div "Select Diagnosis" at bounding box center [233, 103] width 30 height 5
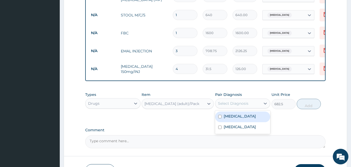
click at [231, 117] on label "Malaria" at bounding box center [240, 115] width 32 height 5
checkbox input "true"
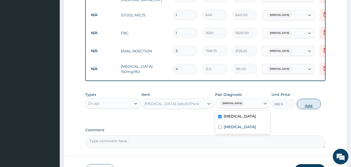
click at [311, 105] on button "Add" at bounding box center [309, 104] width 24 height 10
type input "0"
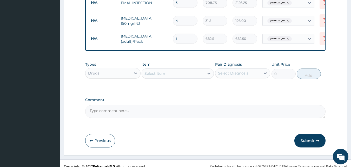
scroll to position [295, 0]
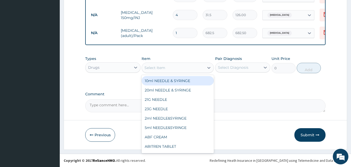
click at [187, 68] on div "Select Item" at bounding box center [173, 67] width 62 height 8
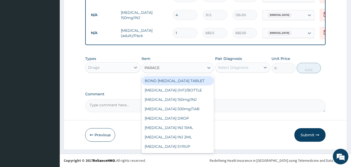
type input "PARACET"
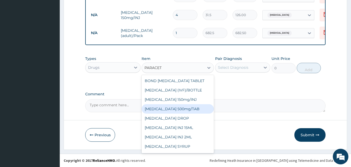
click at [181, 112] on div "PARACETAMOL 500mg/TAB" at bounding box center [178, 108] width 72 height 9
type input "5.25"
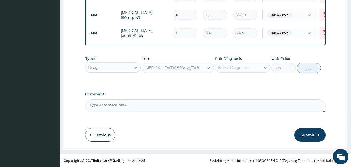
click at [245, 70] on div "Select Diagnosis" at bounding box center [238, 67] width 45 height 8
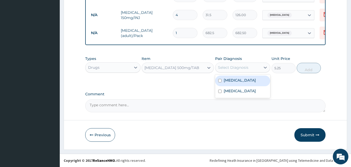
click at [236, 80] on label "Malaria" at bounding box center [240, 79] width 32 height 5
checkbox input "true"
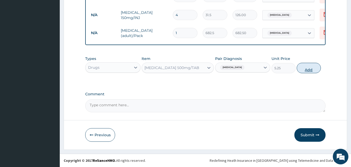
click at [305, 69] on button "Add" at bounding box center [309, 68] width 24 height 10
type input "0"
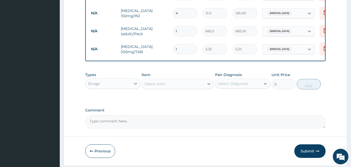
type input "18"
type input "94.50"
type input "18"
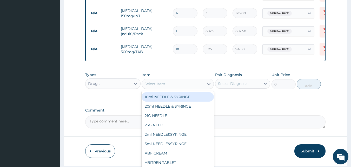
click at [159, 84] on div "Select Item" at bounding box center [155, 83] width 21 height 5
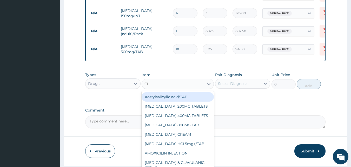
type input "CIP"
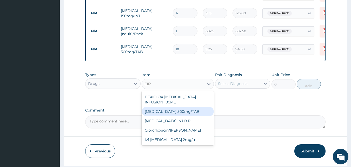
click at [168, 110] on div "Ciprofloxacin 500mg/TAB" at bounding box center [178, 111] width 72 height 9
type input "26.77"
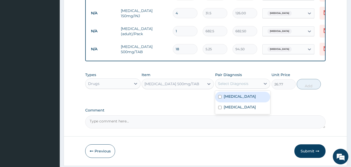
click at [228, 86] on div "Select Diagnosis" at bounding box center [233, 83] width 30 height 5
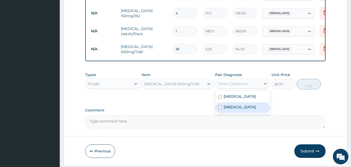
click at [226, 108] on label "Typhoid fever" at bounding box center [240, 106] width 32 height 5
checkbox input "true"
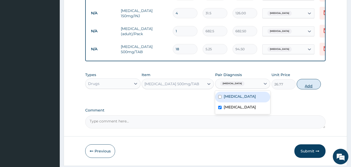
click at [302, 83] on button "Add" at bounding box center [309, 84] width 24 height 10
type input "0"
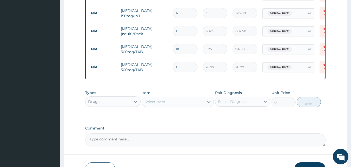
type input "10"
type input "267.70"
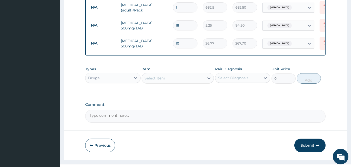
scroll to position [331, 0]
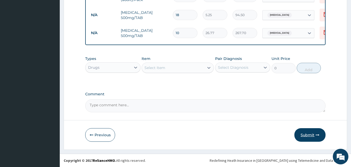
type input "10"
click at [309, 134] on button "Submit" at bounding box center [310, 135] width 31 height 14
